Goal: Transaction & Acquisition: Purchase product/service

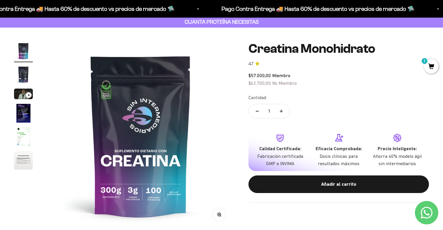
scroll to position [0, 2]
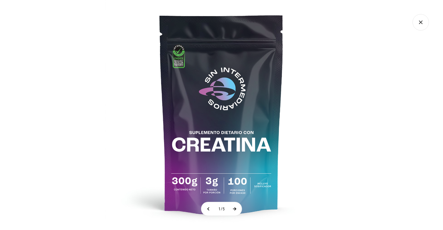
click at [237, 211] on button at bounding box center [234, 208] width 15 height 13
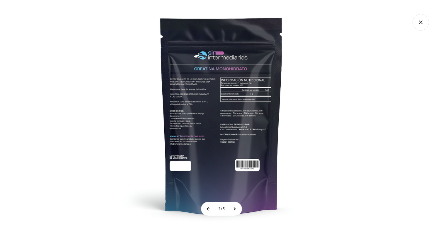
click at [205, 209] on button at bounding box center [209, 208] width 15 height 13
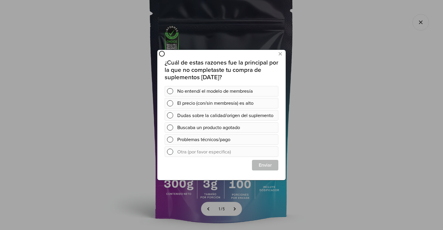
scroll to position [0, 0]
click at [280, 54] on icon at bounding box center [280, 54] width 3 height 8
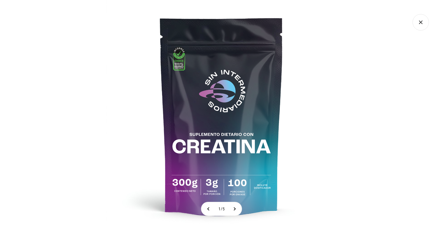
click at [418, 19] on icon "Cerrar galería" at bounding box center [421, 22] width 16 height 16
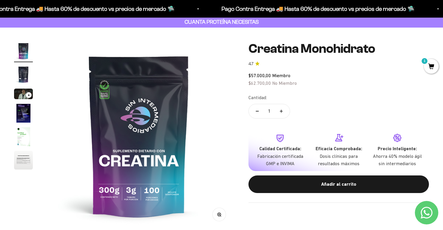
click at [284, 149] on div "Calidad Certificada: Fabricación certificada GMP e INVIMA" at bounding box center [280, 156] width 49 height 23
click at [281, 135] on icon at bounding box center [280, 138] width 6 height 7
click at [294, 160] on p "Fabricación certificada GMP e INVIMA" at bounding box center [280, 160] width 49 height 15
click at [343, 158] on p "Dosis clínicas para resultados máximos" at bounding box center [338, 160] width 49 height 15
click at [342, 139] on icon at bounding box center [338, 137] width 9 height 9
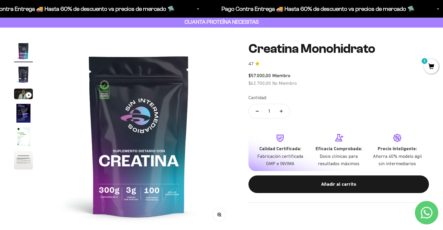
click at [394, 136] on icon at bounding box center [397, 137] width 9 height 9
click at [23, 155] on img "Ir al artículo 6" at bounding box center [23, 160] width 19 height 19
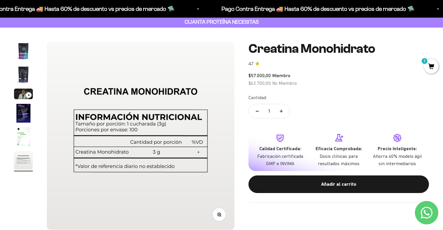
click at [19, 139] on img "Ir al artículo 5" at bounding box center [23, 136] width 19 height 19
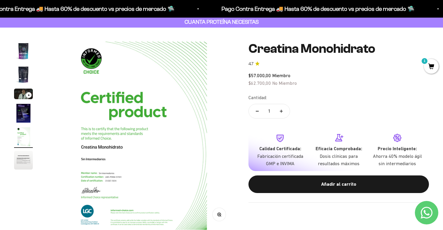
click at [20, 116] on img "Ir al artículo 4" at bounding box center [23, 113] width 19 height 19
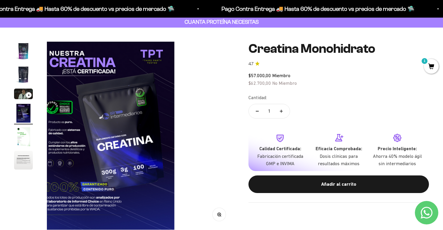
scroll to position [0, 585]
